Goal: Task Accomplishment & Management: Manage account settings

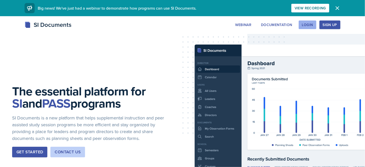
click at [304, 24] on div "Login" at bounding box center [307, 25] width 11 height 4
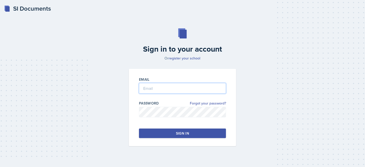
click at [179, 91] on input "email" at bounding box center [182, 88] width 87 height 11
type input "[EMAIL_ADDRESS][DOMAIN_NAME]"
click at [188, 133] on div "Sign in" at bounding box center [182, 133] width 13 height 5
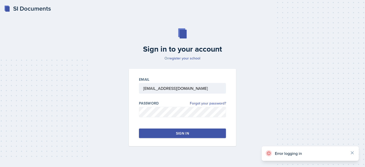
click at [261, 101] on div "Sign in to your account Or register your school Email [EMAIL_ADDRESS][DOMAIN_NA…" at bounding box center [182, 87] width 349 height 150
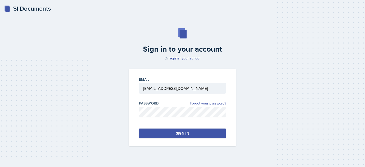
scroll to position [7, 0]
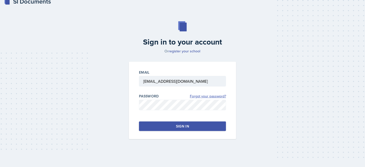
click at [214, 97] on link "Forgot your password?" at bounding box center [208, 96] width 36 height 5
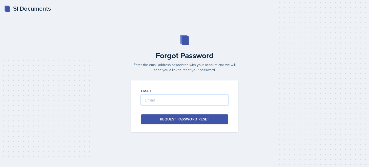
click at [183, 99] on input "email" at bounding box center [184, 100] width 87 height 11
type input "[EMAIL_ADDRESS][DOMAIN_NAME]"
click at [204, 118] on div "Request Password Reset" at bounding box center [184, 119] width 49 height 5
click at [191, 118] on div "Request Password Reset" at bounding box center [184, 119] width 49 height 5
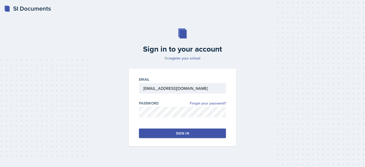
scroll to position [7, 0]
